Goal: Transaction & Acquisition: Purchase product/service

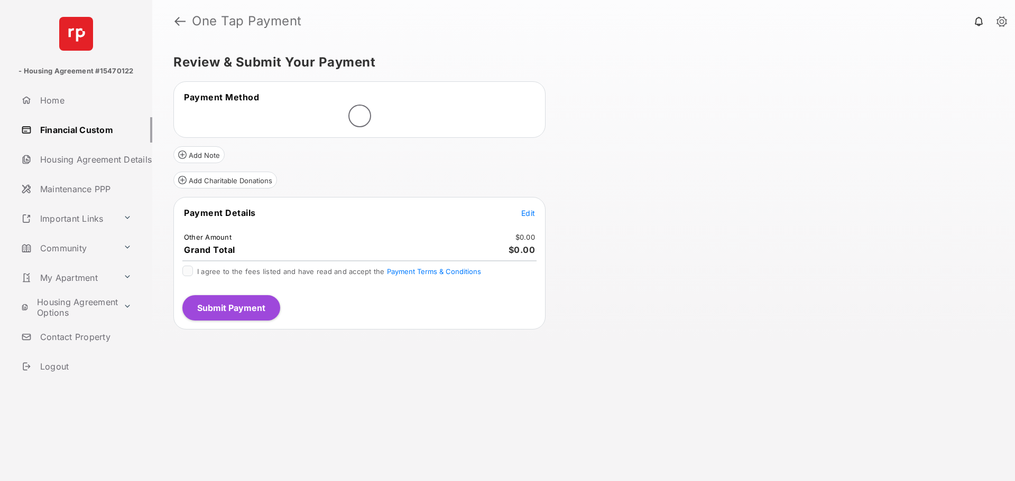
click at [527, 215] on span "Edit" at bounding box center [528, 213] width 14 height 9
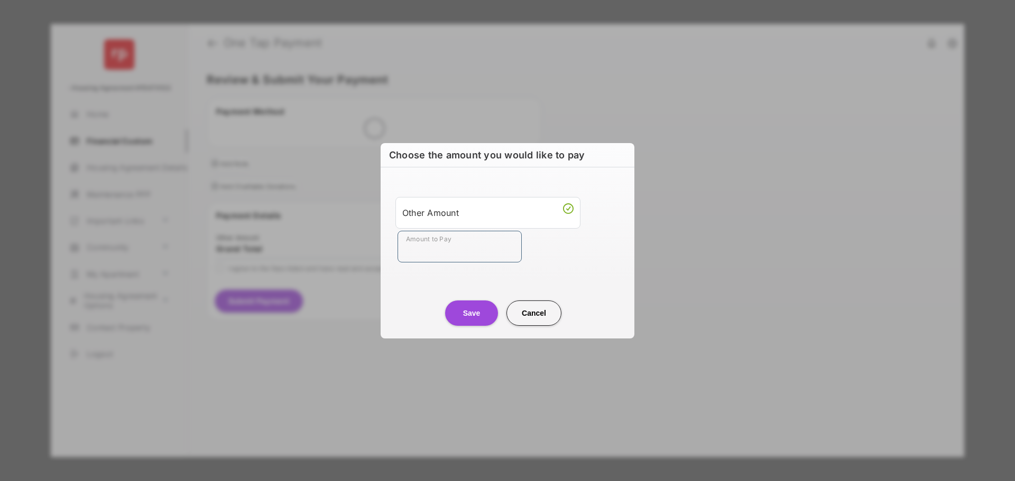
click at [436, 244] on input "Amount to Pay" at bounding box center [459, 247] width 124 height 32
type input "**"
drag, startPoint x: 391, startPoint y: 286, endPoint x: 451, endPoint y: 296, distance: 61.5
click at [391, 286] on div "Save Cancel" at bounding box center [508, 303] width 254 height 47
click at [466, 307] on button "Save" at bounding box center [471, 313] width 53 height 25
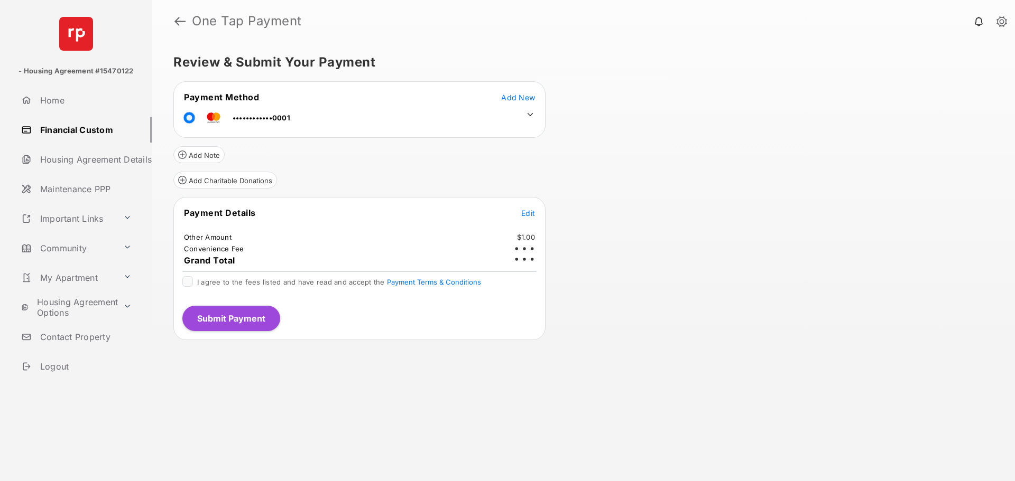
drag, startPoint x: 410, startPoint y: 297, endPoint x: 454, endPoint y: 293, distance: 44.0
click at [454, 293] on div "I agree to the fees listed and have read and accept the Payment Terms & Conditi…" at bounding box center [359, 286] width 367 height 21
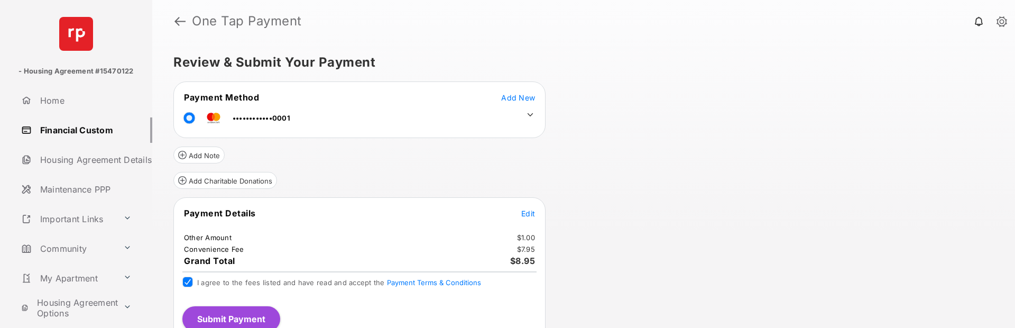
click at [236, 303] on div "Payment Details Edit Other Amount $1.00 Convenience Fee $7.95 Grand Total $8.95…" at bounding box center [359, 268] width 372 height 143
click at [224, 312] on button "Submit Payment" at bounding box center [231, 318] width 98 height 25
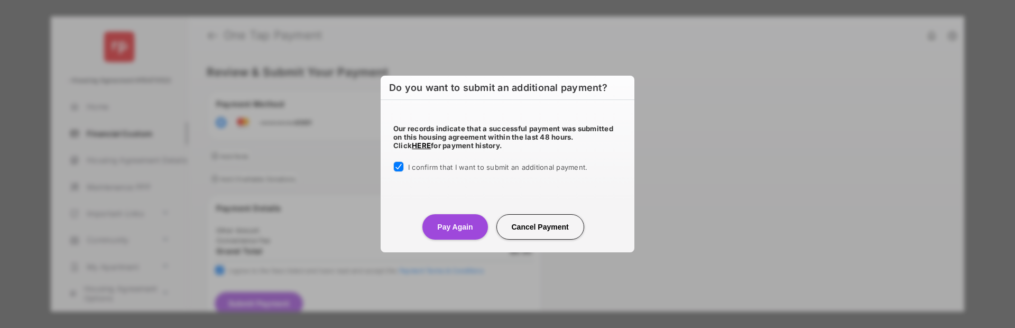
click at [450, 229] on button "Pay Again" at bounding box center [454, 226] width 65 height 25
